Goal: Task Accomplishment & Management: Manage account settings

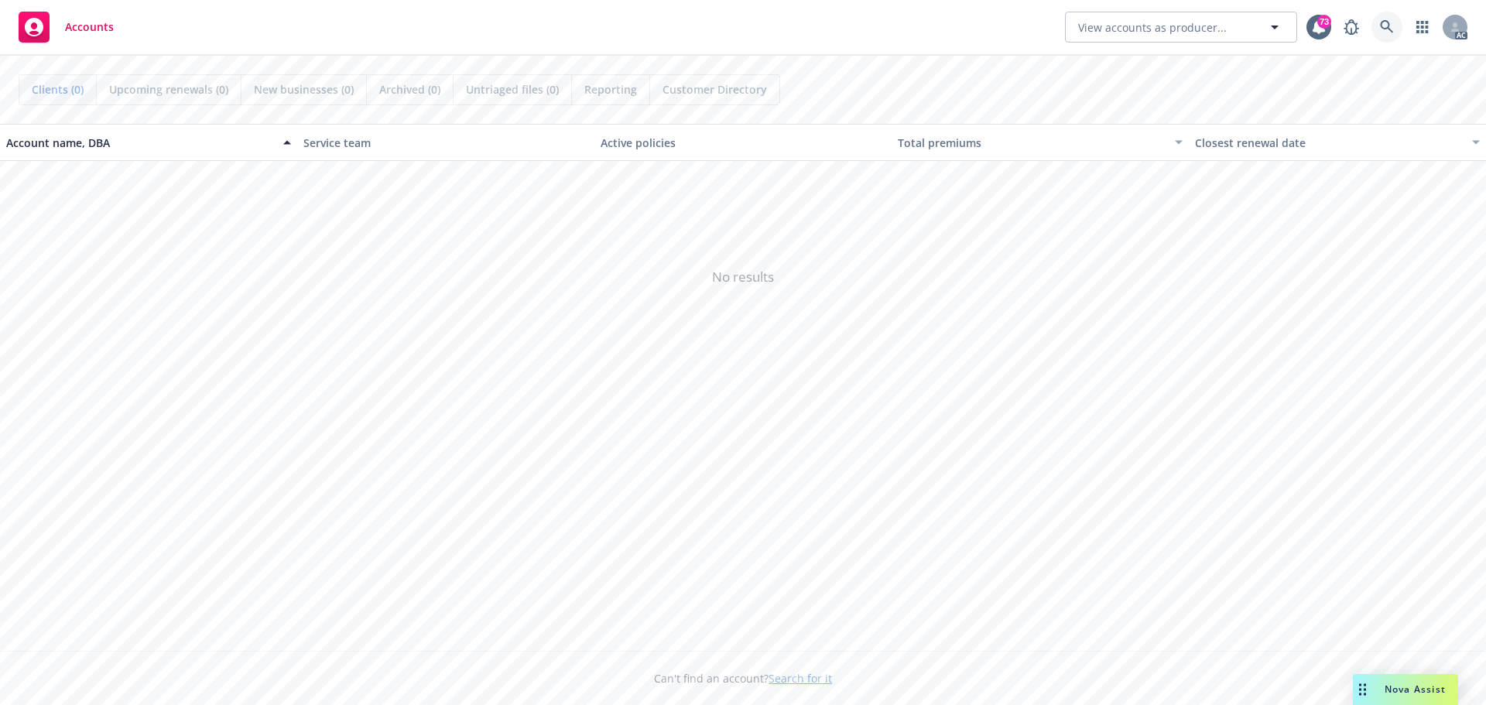
click at [1385, 22] on body "Accounts View accounts as producer... 73 AC Clients (0) Upcoming renewals (0) N…" at bounding box center [743, 352] width 1486 height 705
click at [1146, 24] on span "View accounts as producer..." at bounding box center [1152, 27] width 149 height 16
type input "Compe"
click at [1381, 16] on link at bounding box center [1387, 27] width 31 height 31
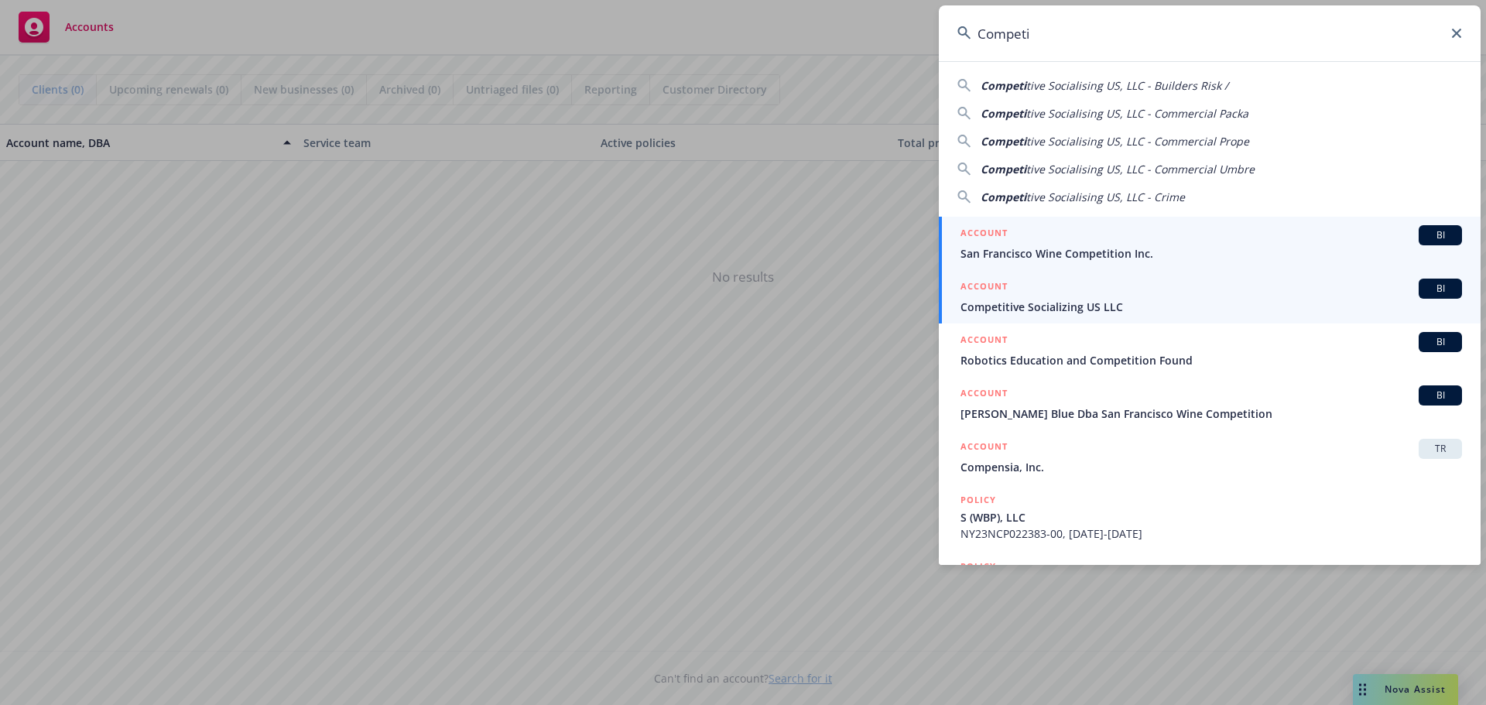
type input "Competi"
click at [1065, 298] on div "ACCOUNT BI" at bounding box center [1212, 289] width 502 height 20
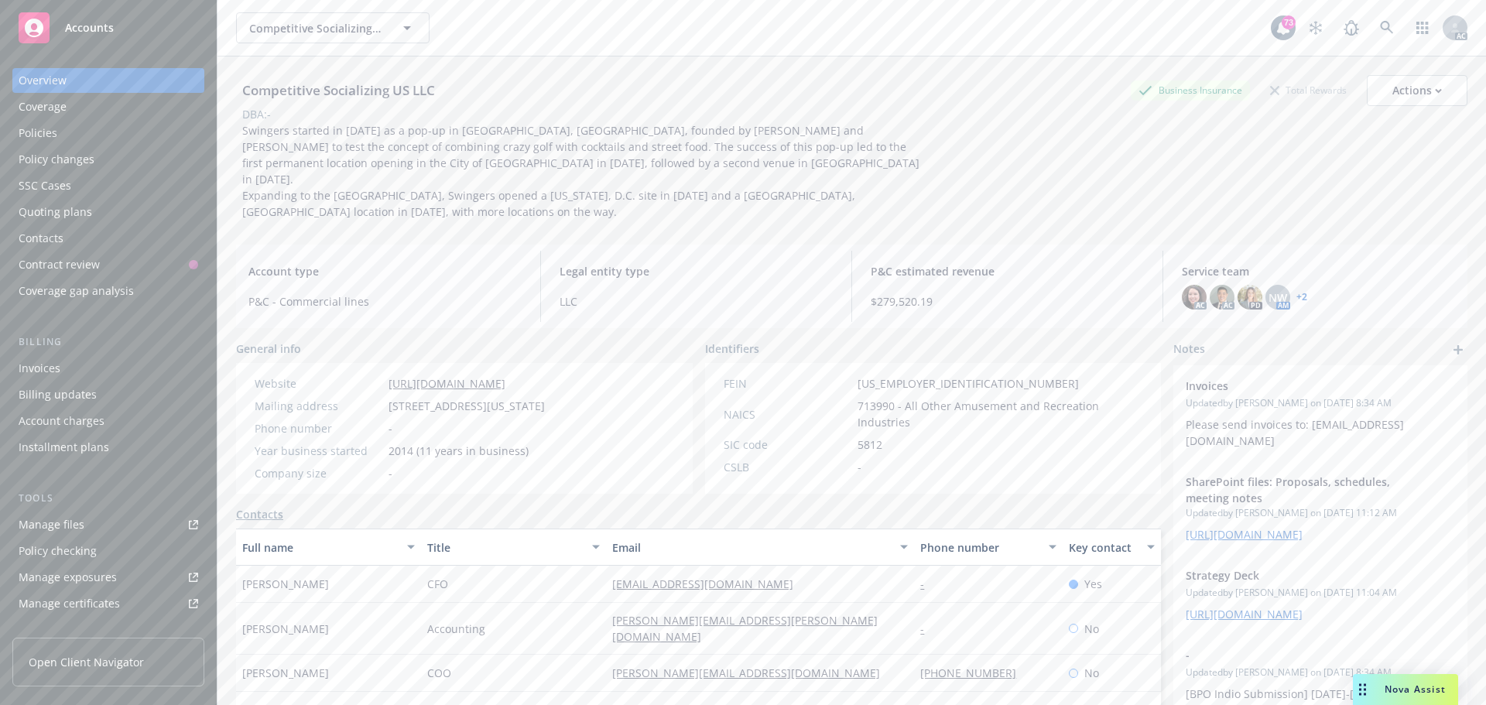
click at [1297, 293] on link "+ 2" at bounding box center [1302, 297] width 11 height 9
